Goal: Information Seeking & Learning: Learn about a topic

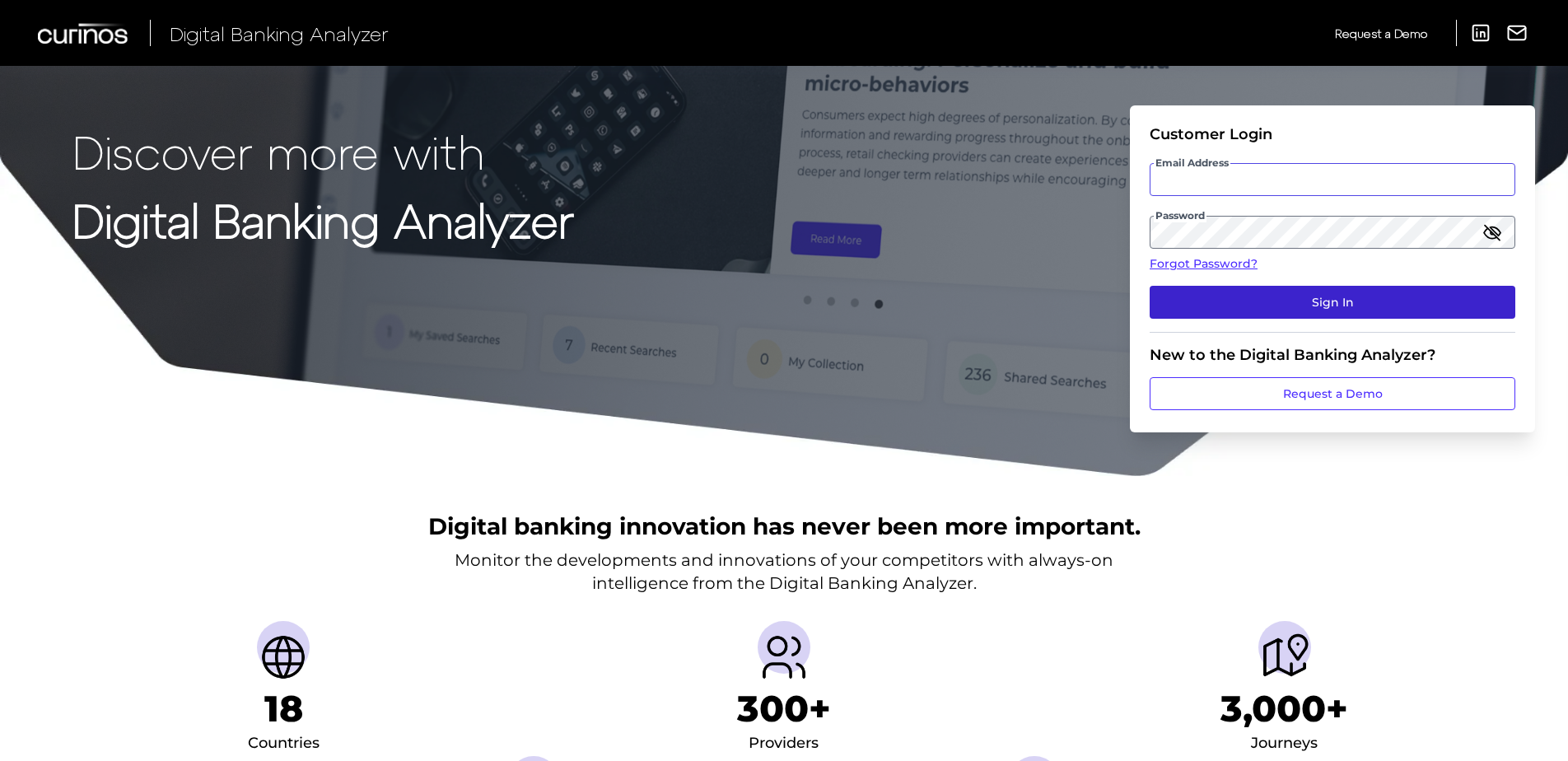
type input "[PERSON_NAME][EMAIL_ADDRESS][DOMAIN_NAME]"
click at [1236, 294] on button "Sign In" at bounding box center [1332, 302] width 366 height 33
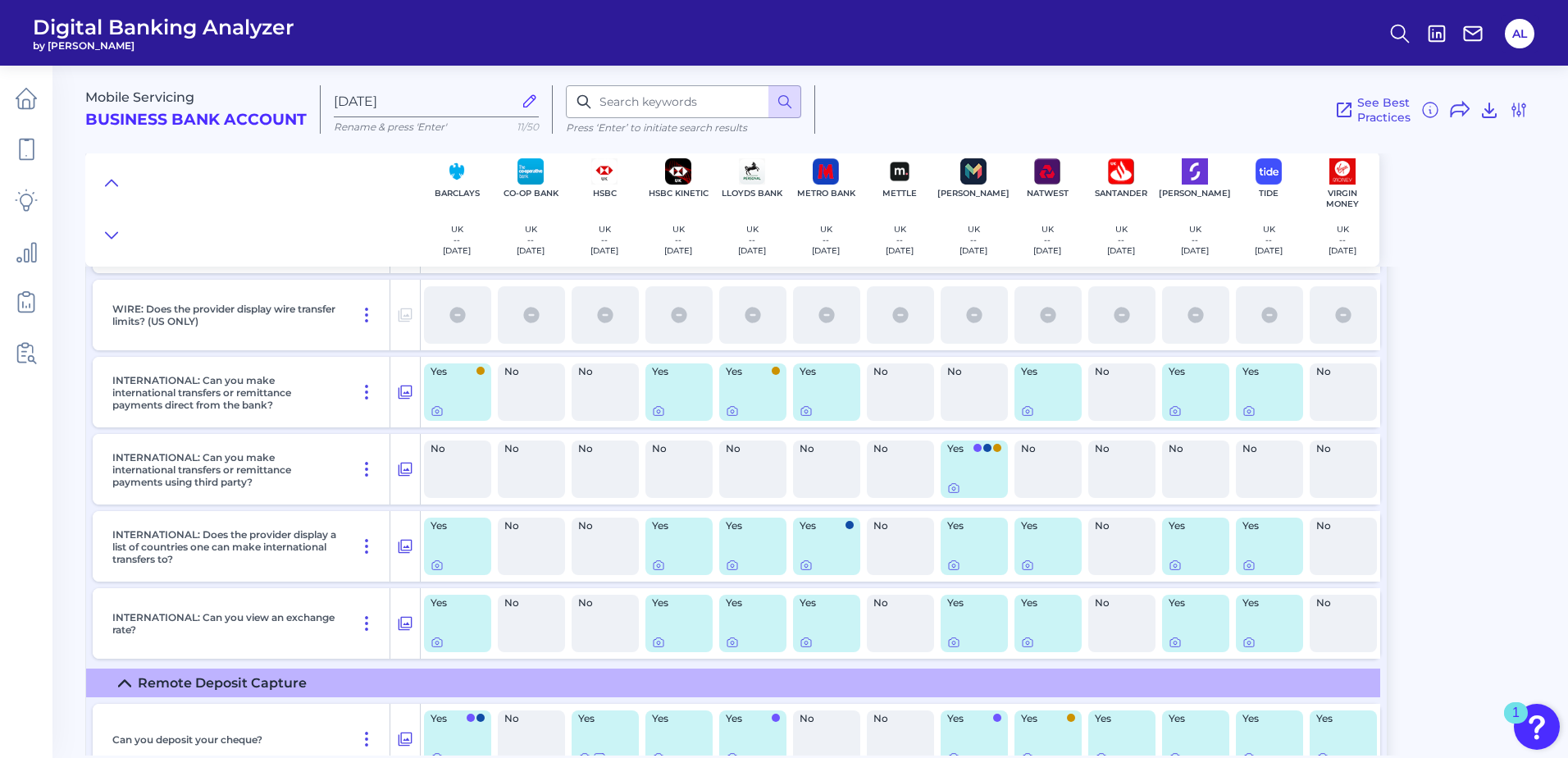
scroll to position [10504, 0]
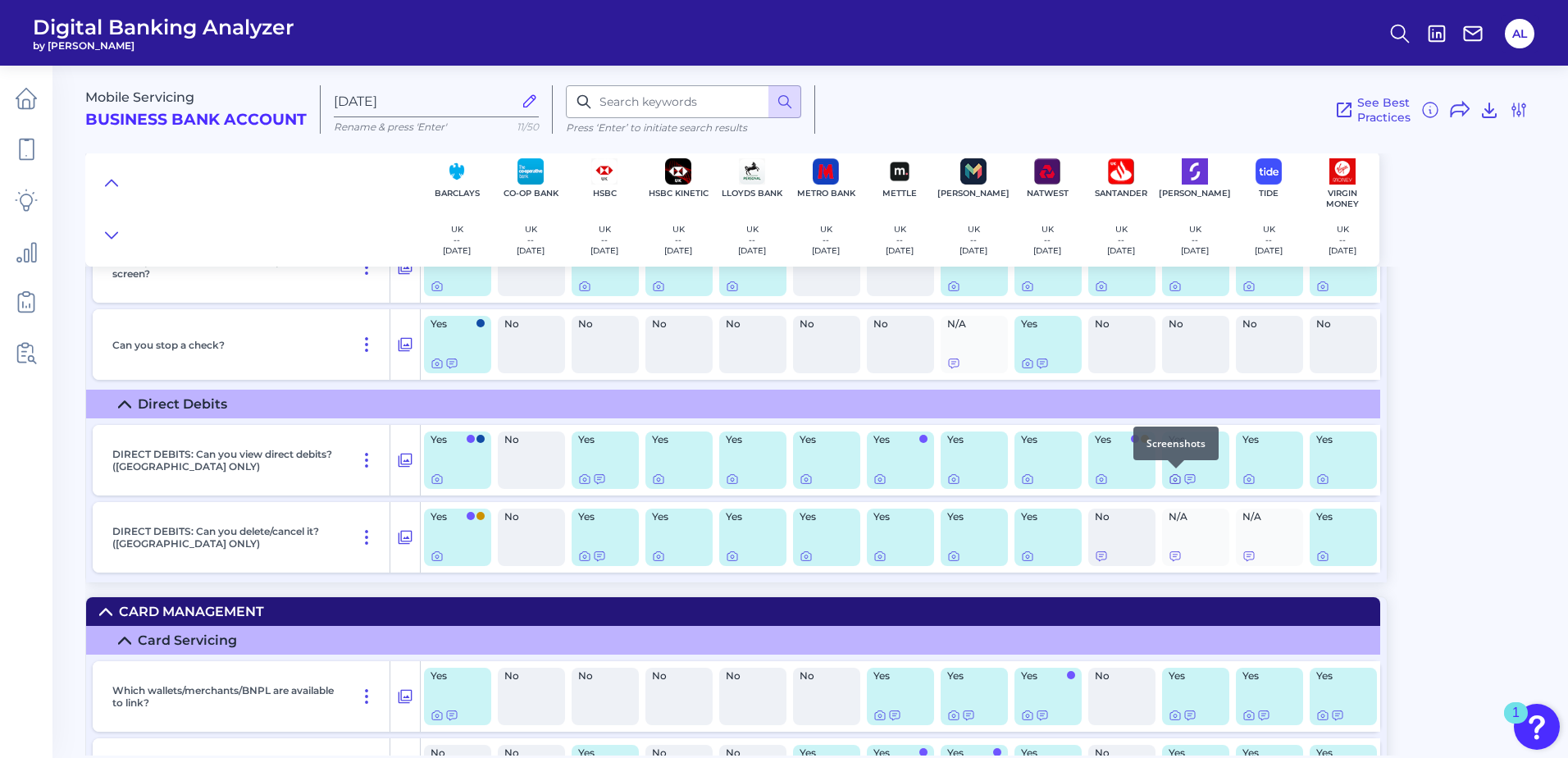
click at [1175, 478] on icon at bounding box center [1175, 480] width 3 height 3
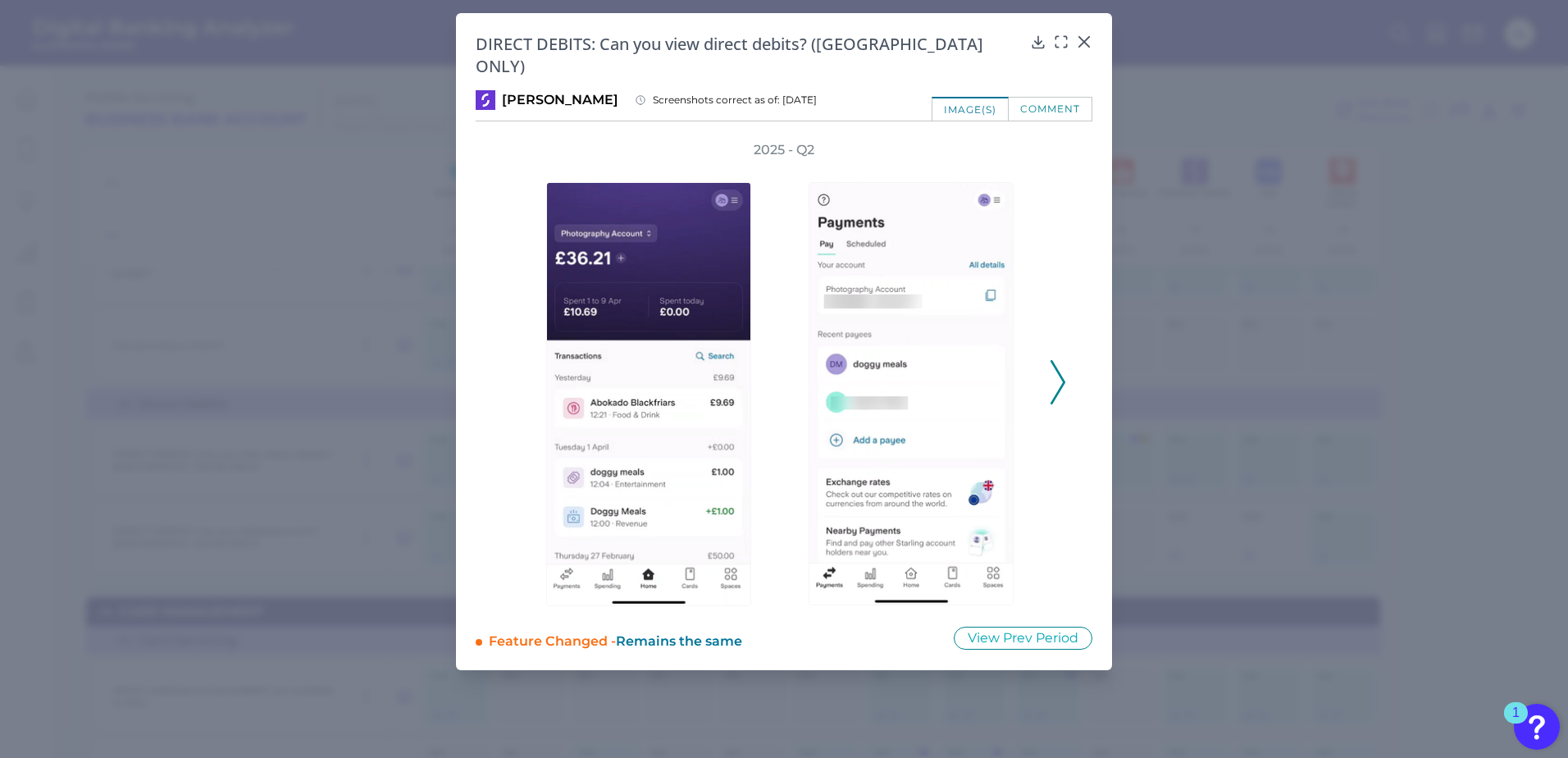
click at [1063, 364] on polyline at bounding box center [1057, 382] width 12 height 42
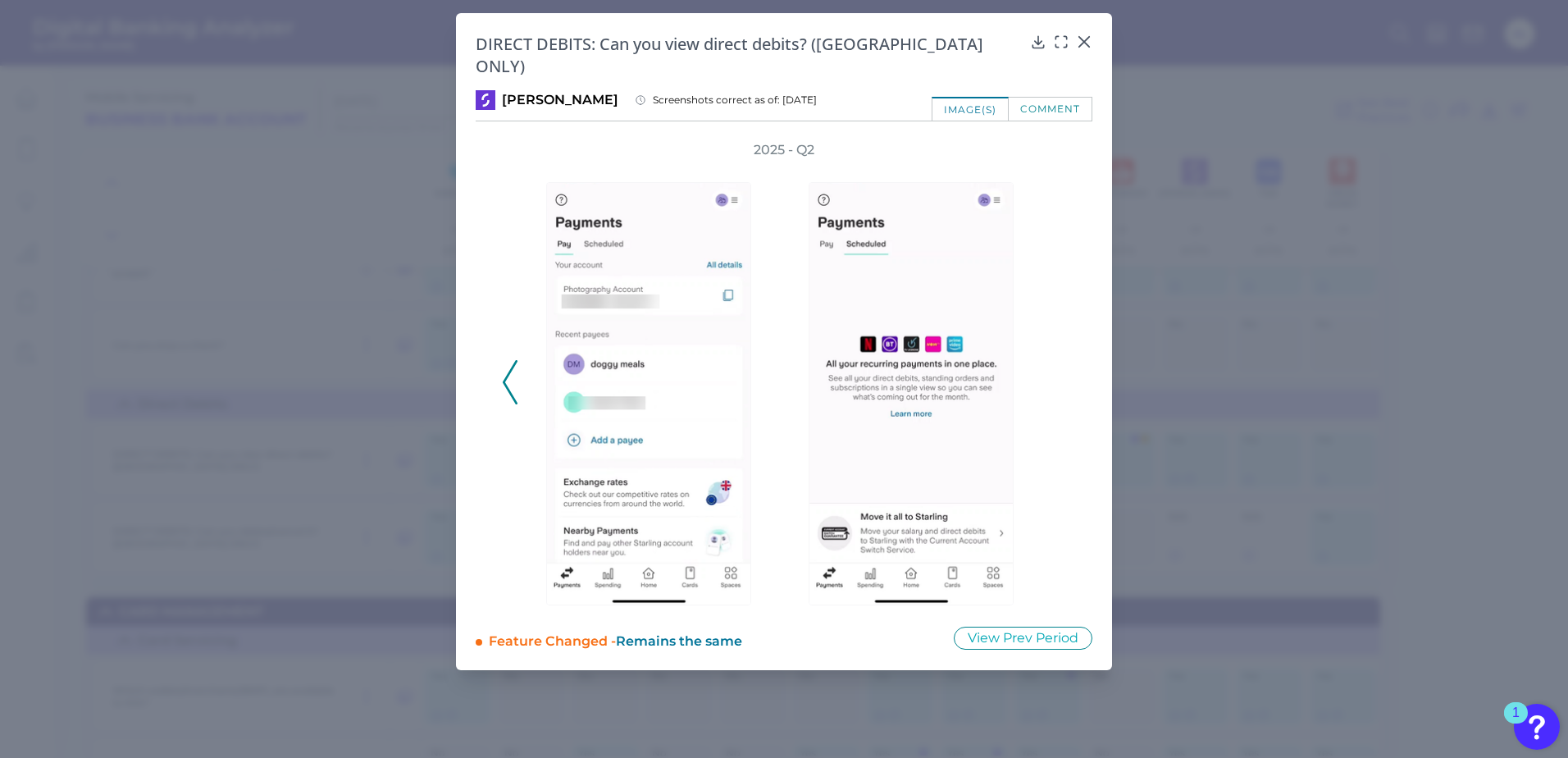
click at [1063, 364] on div "2025 - Q2" at bounding box center [784, 374] width 564 height 465
click at [1080, 40] on icon at bounding box center [1084, 41] width 16 height 16
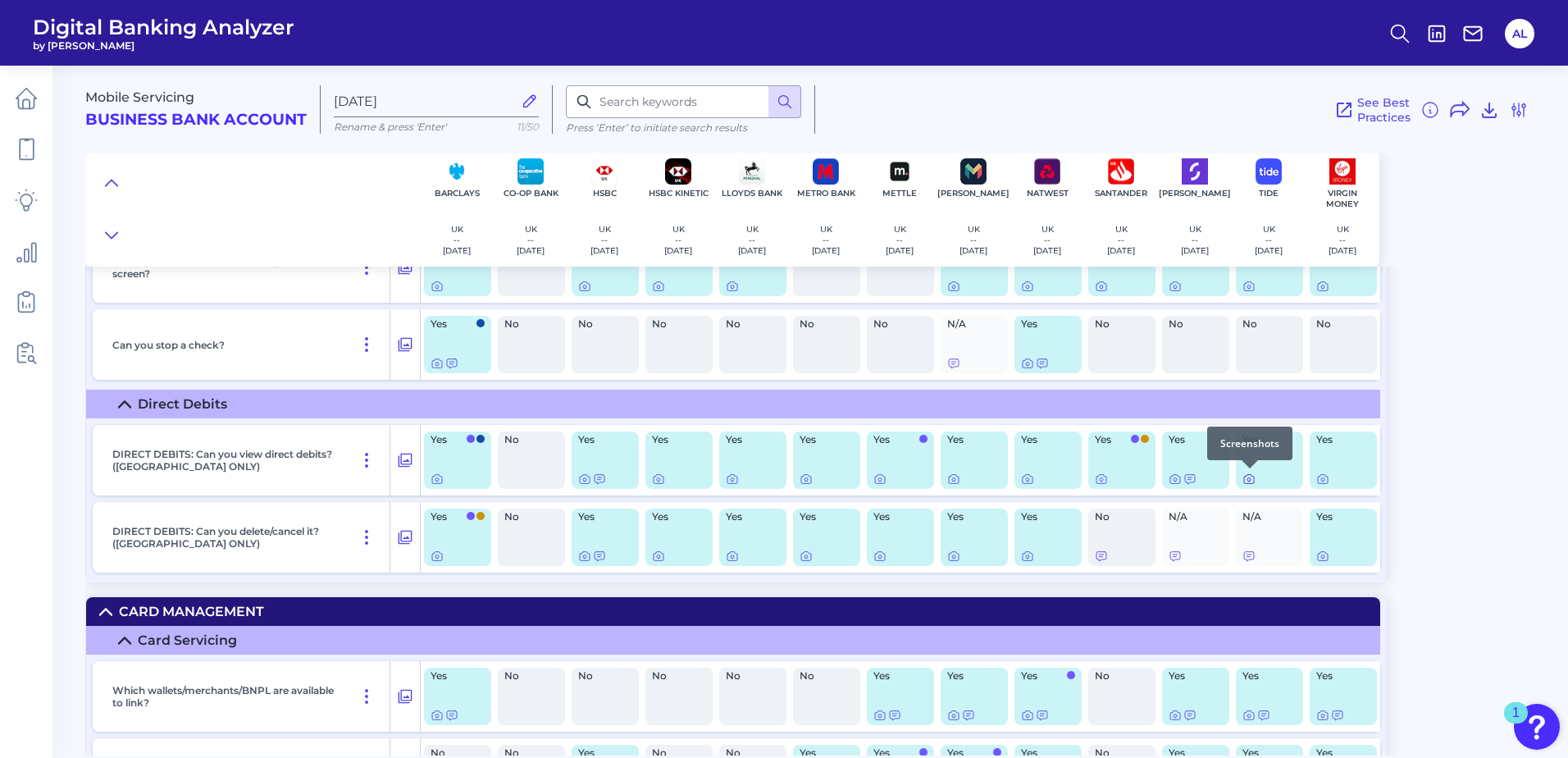
click at [1249, 480] on icon at bounding box center [1248, 478] width 13 height 13
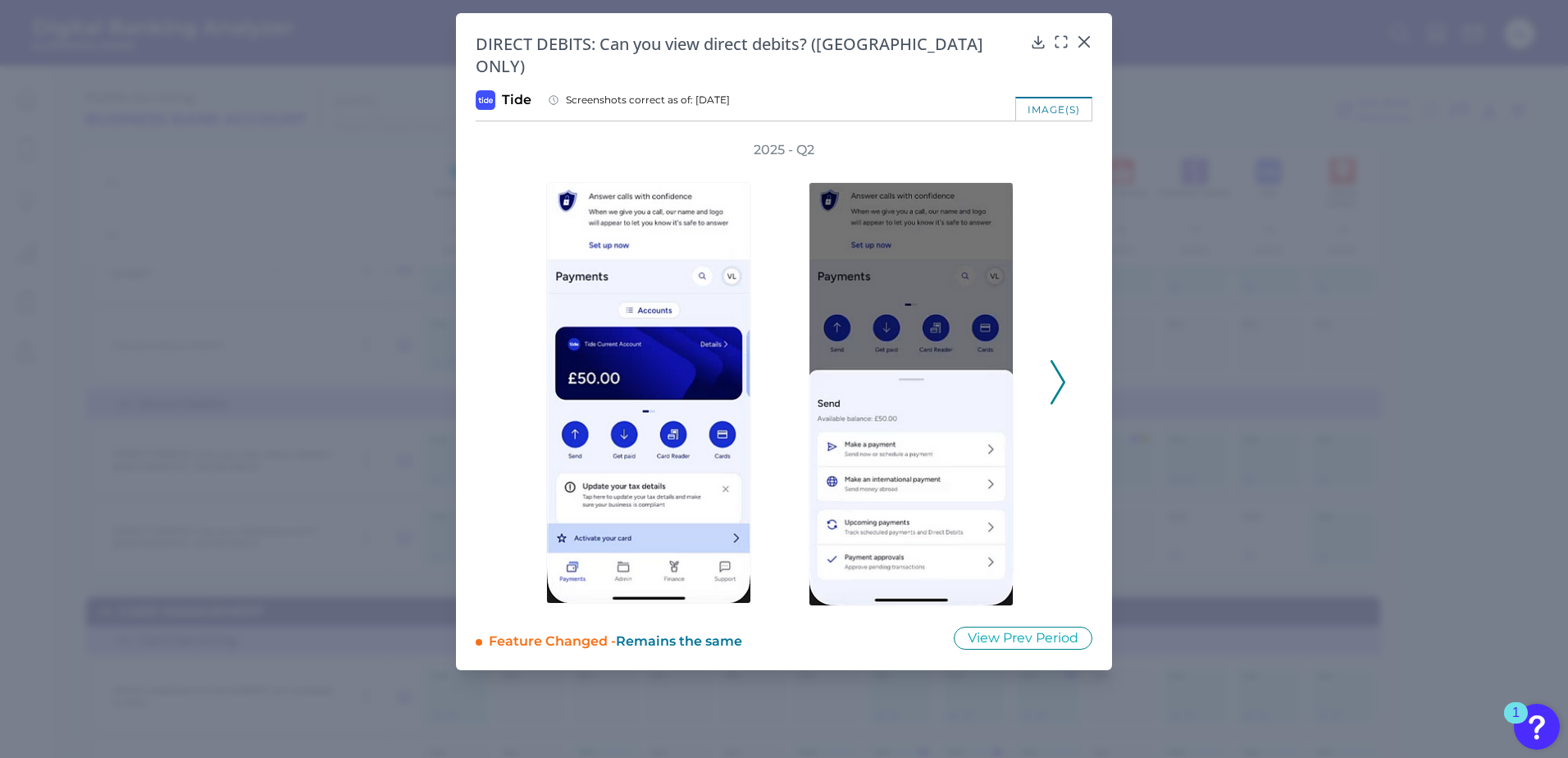
click at [1064, 362] on polyline at bounding box center [1057, 382] width 12 height 42
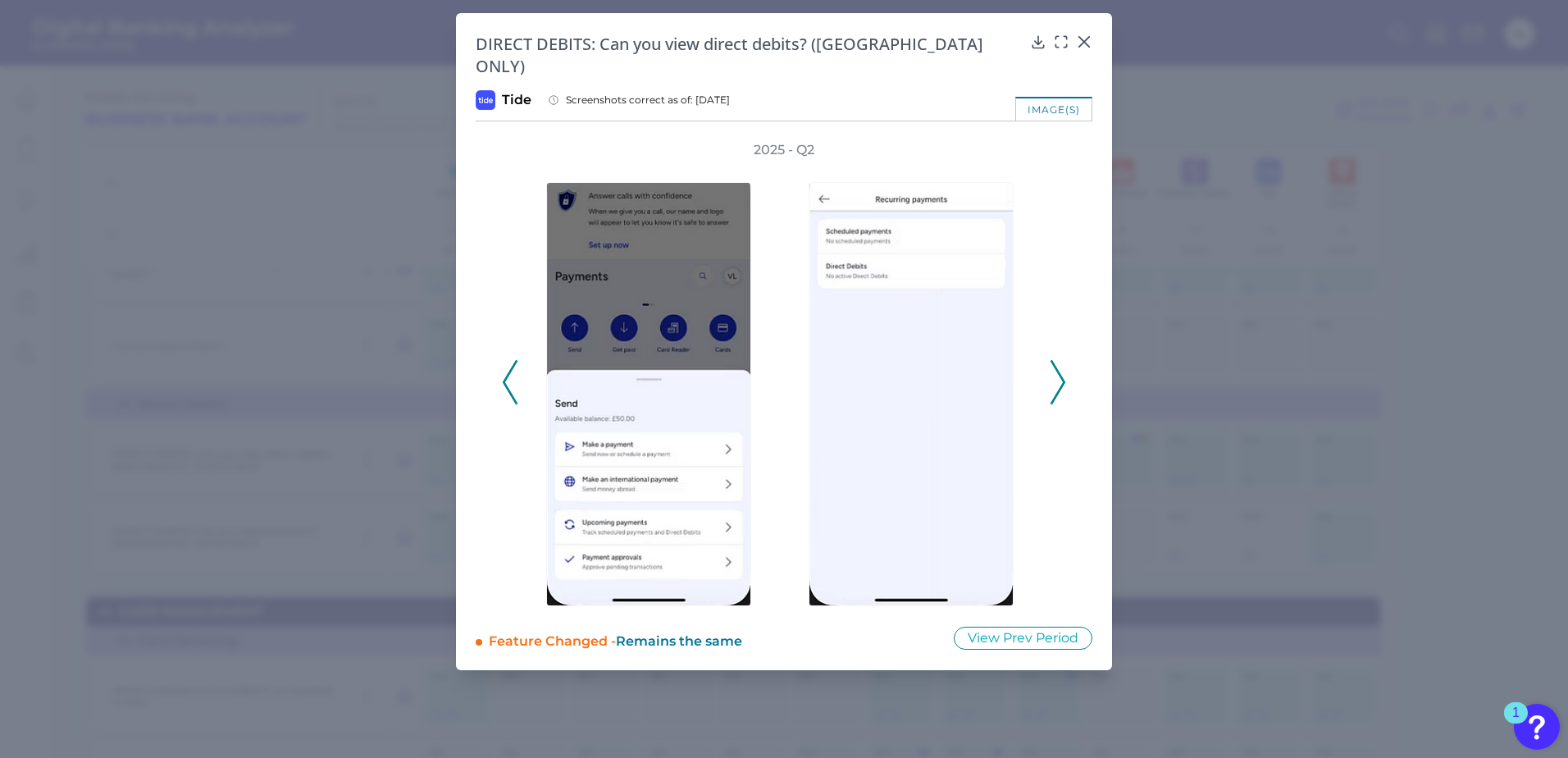
click at [1064, 362] on polyline at bounding box center [1057, 382] width 12 height 42
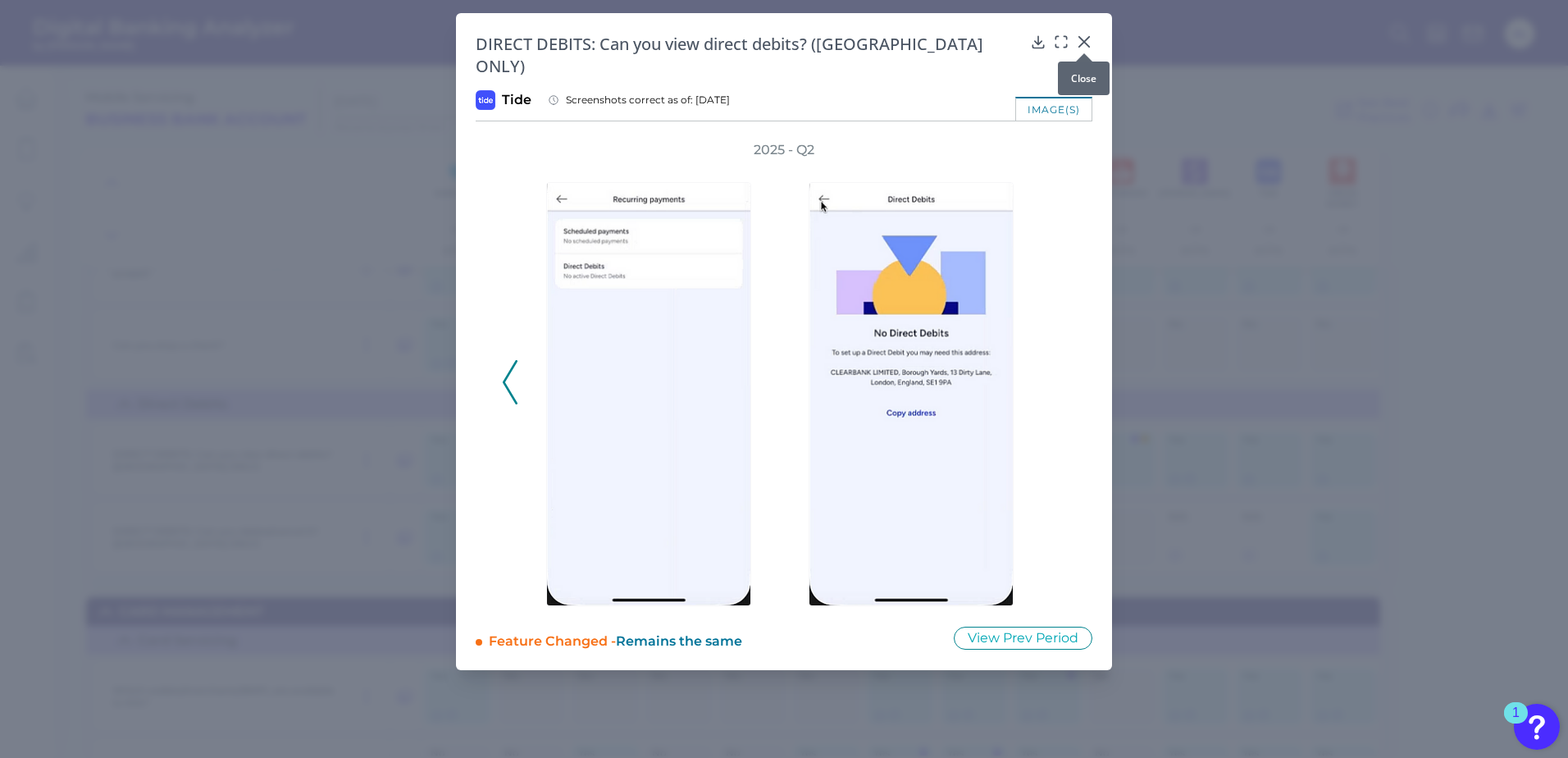
click at [1085, 44] on icon at bounding box center [1084, 41] width 9 height 9
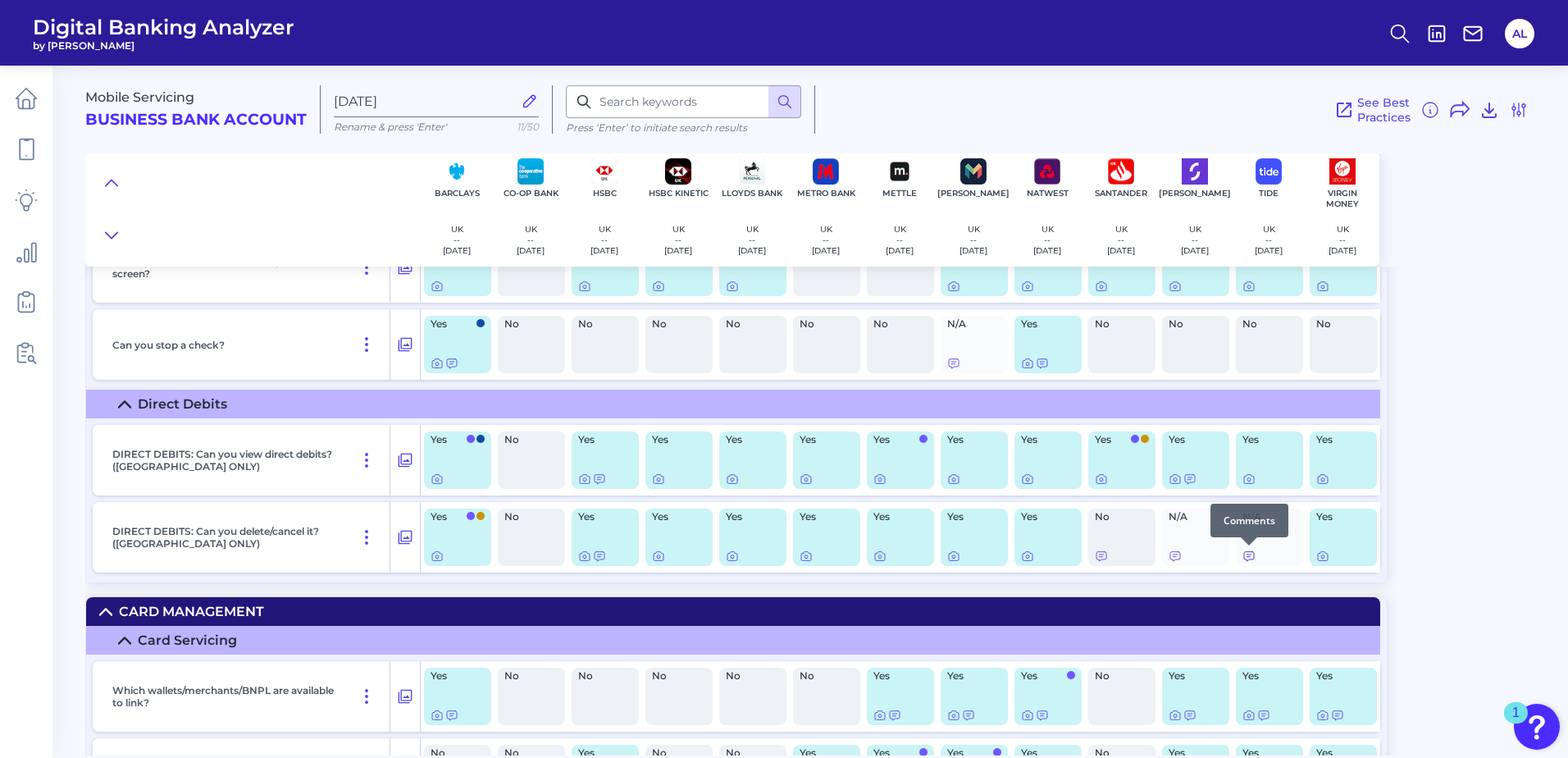
click at [1247, 555] on icon at bounding box center [1248, 556] width 9 height 9
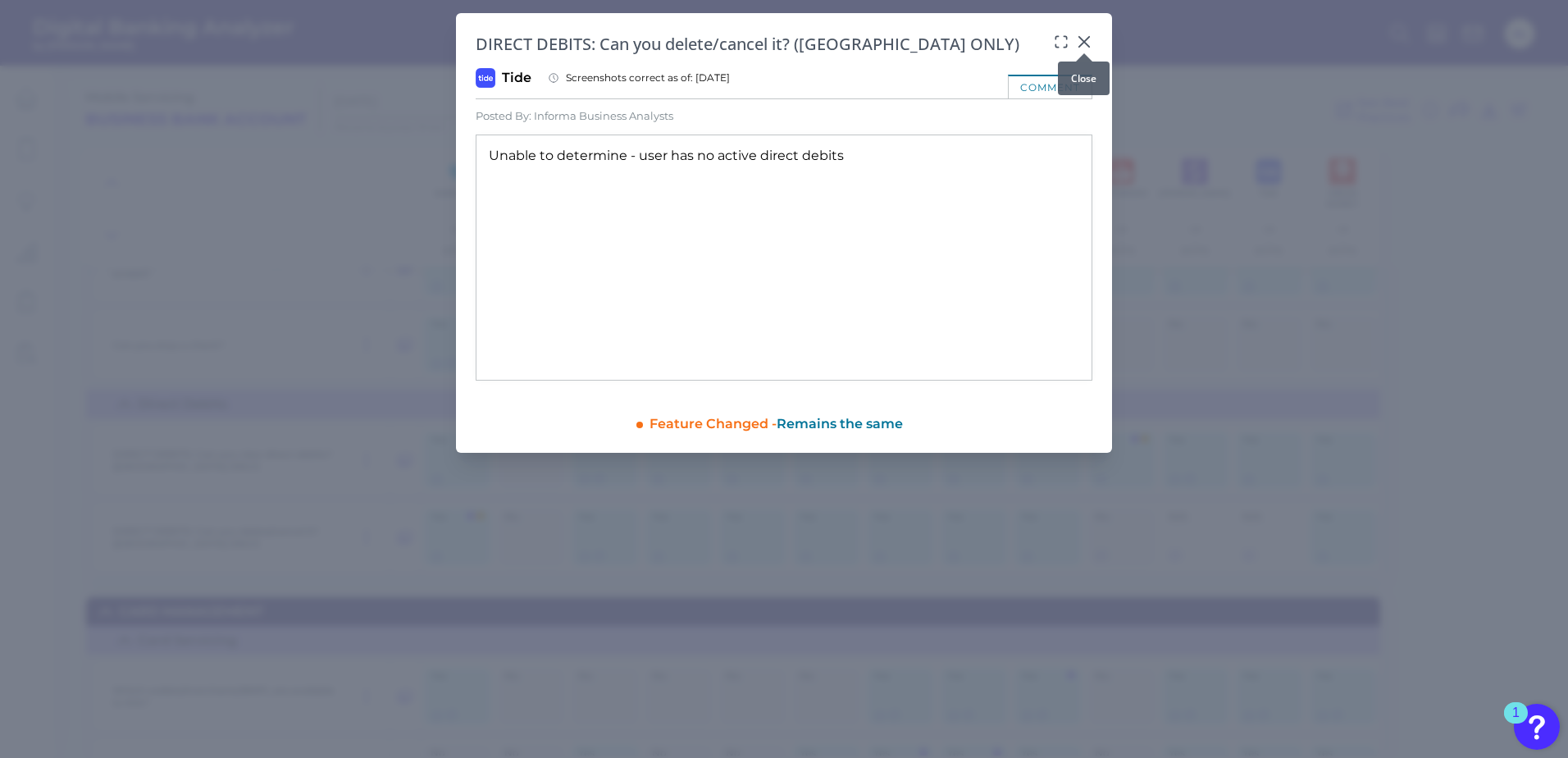
click at [1085, 45] on div at bounding box center [1084, 53] width 16 height 16
click at [1084, 42] on icon at bounding box center [1084, 41] width 9 height 9
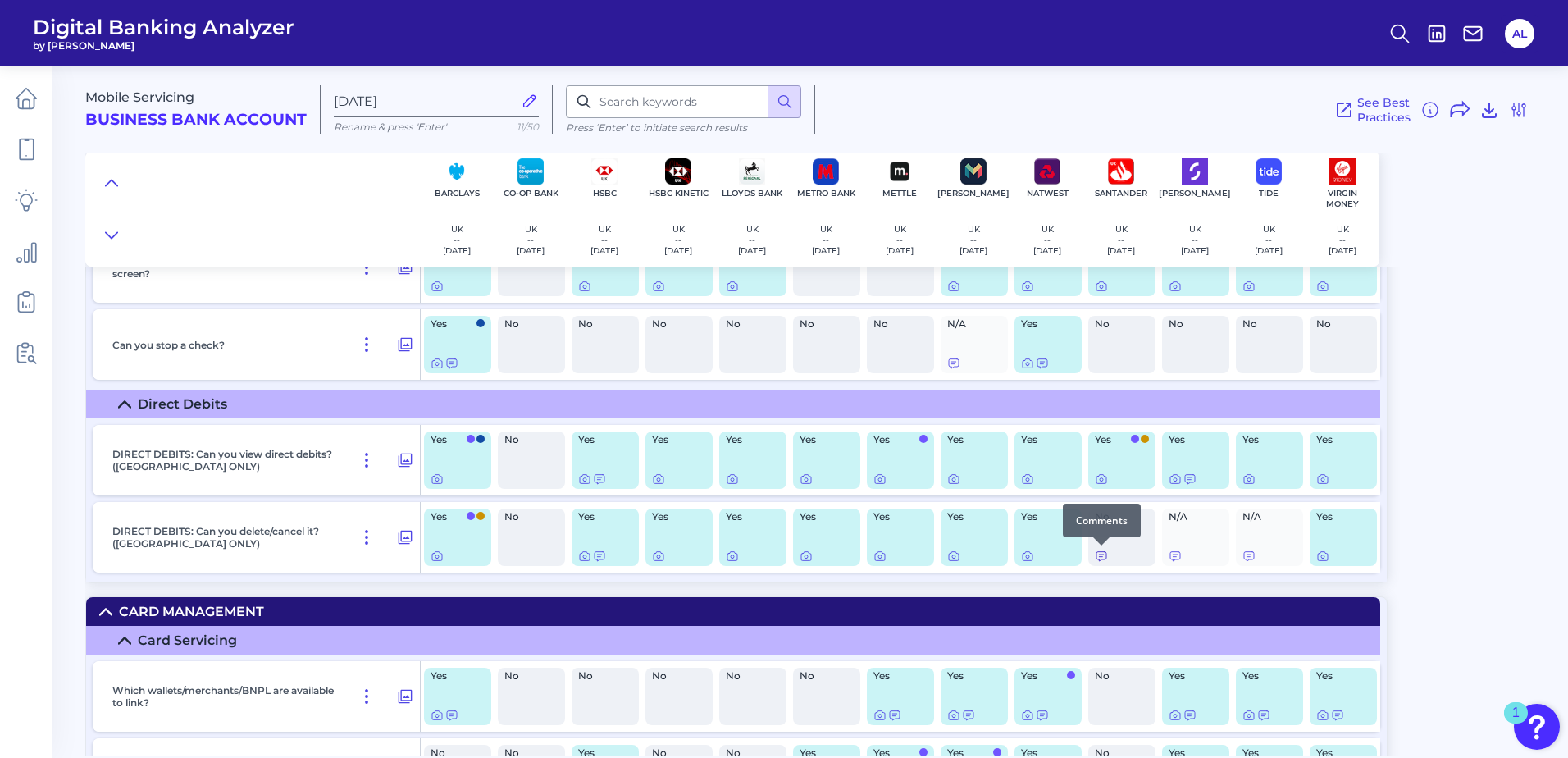
click at [1098, 554] on icon at bounding box center [1101, 556] width 13 height 13
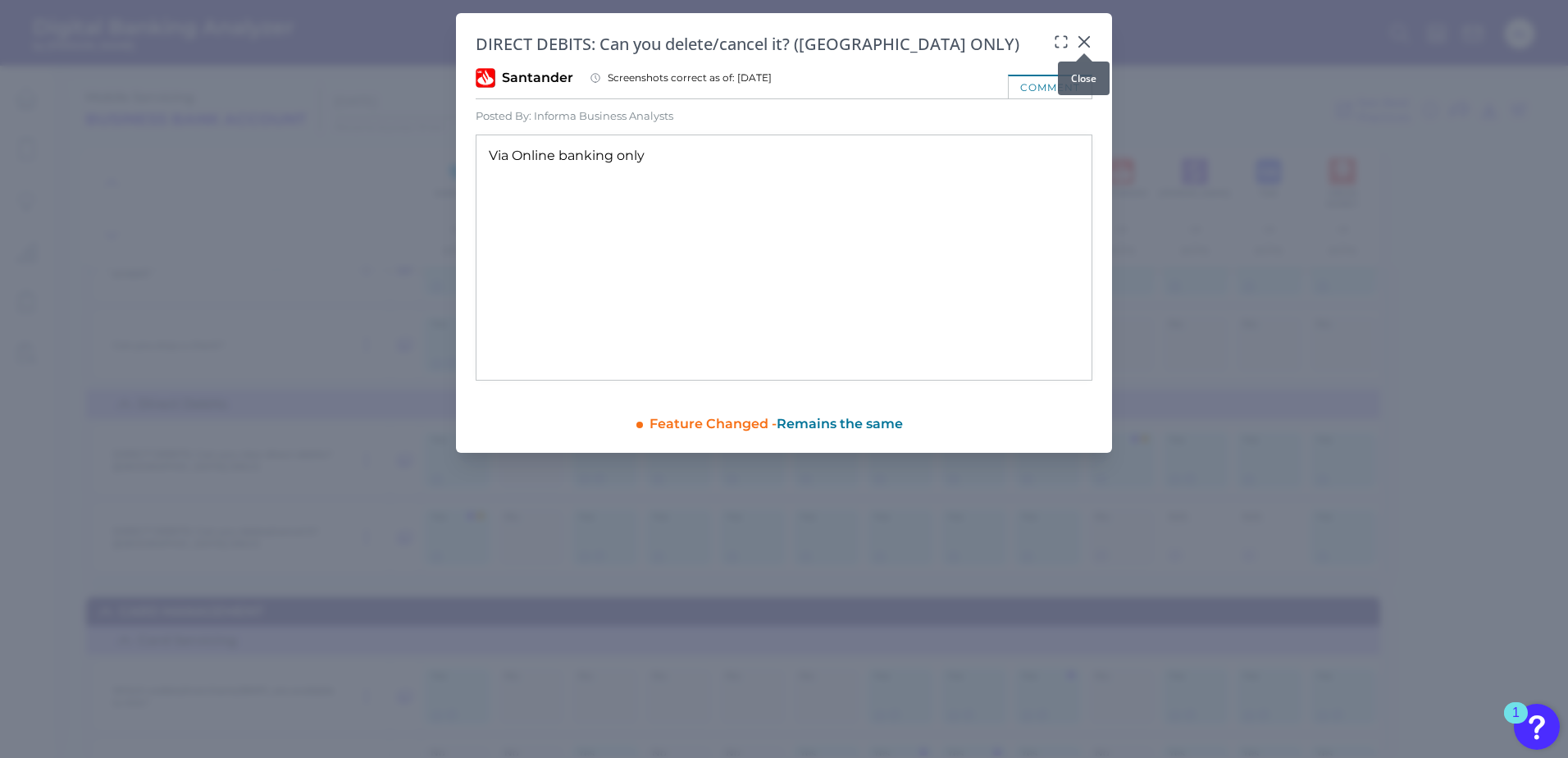
click at [1088, 38] on icon at bounding box center [1084, 41] width 9 height 9
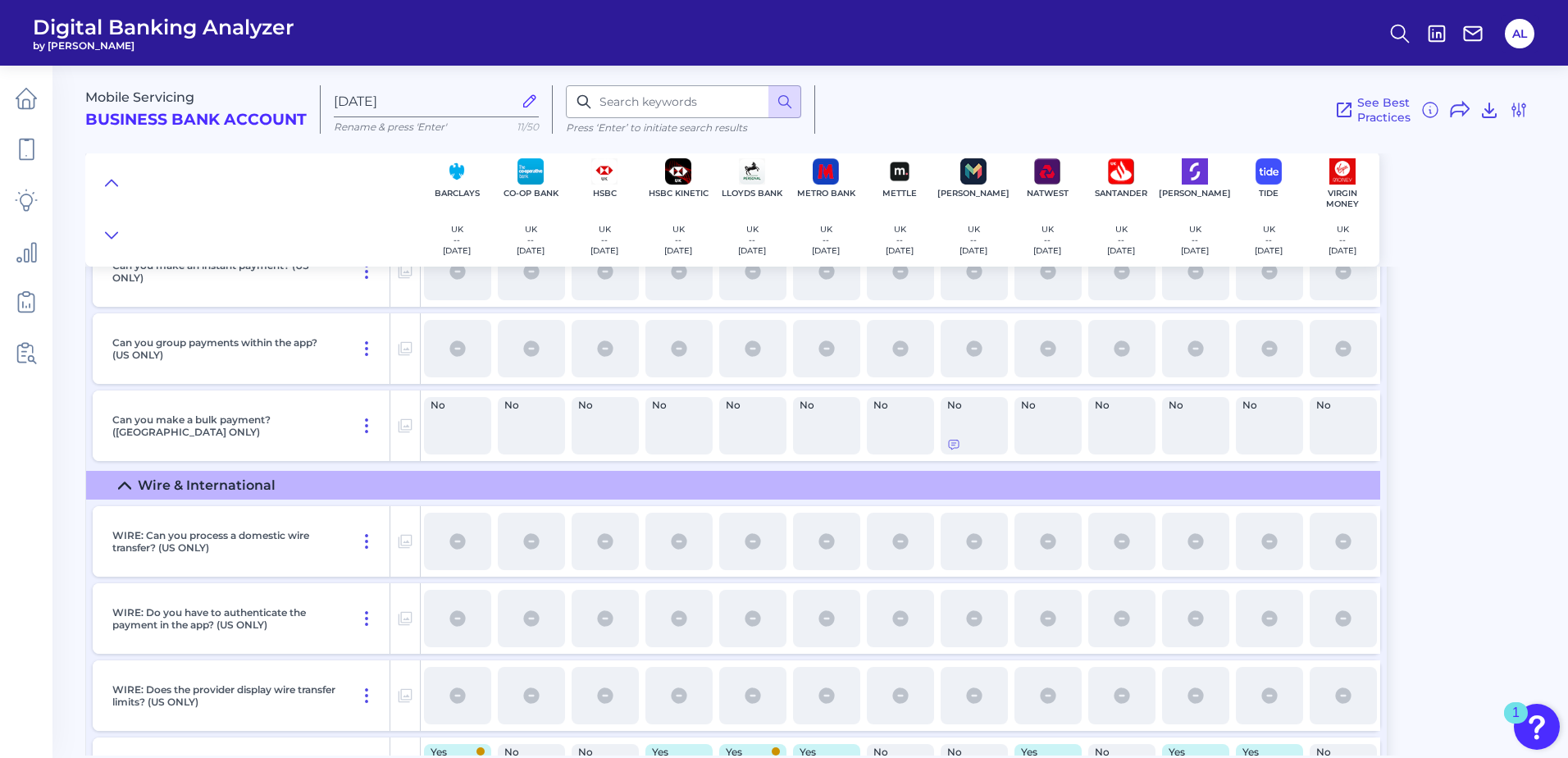
scroll to position [9574, 0]
